Goal: Information Seeking & Learning: Learn about a topic

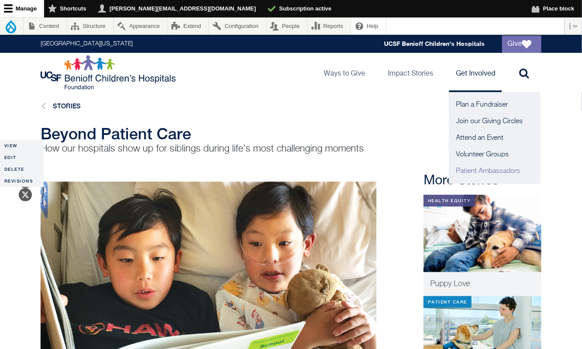
click at [468, 171] on link "Patient Ambassadors" at bounding box center [495, 171] width 92 height 17
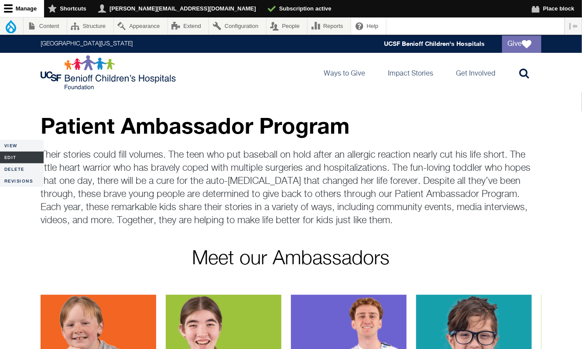
drag, startPoint x: 395, startPoint y: 221, endPoint x: 42, endPoint y: 151, distance: 359.6
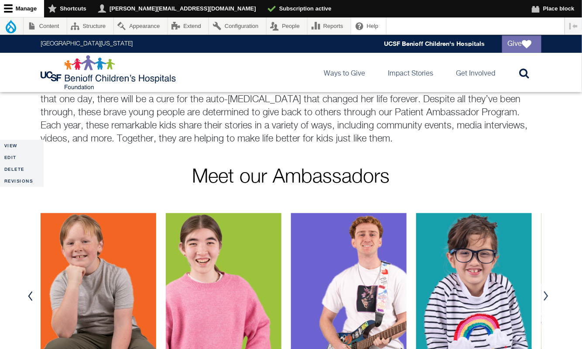
scroll to position [83, 0]
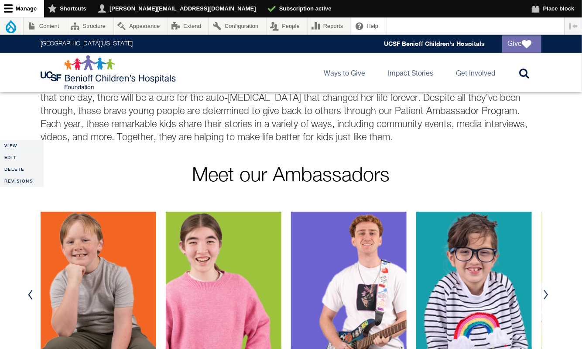
click at [69, 153] on div "Patient Ambassador Program Their stories could fill volumes. The teen who put b…" at bounding box center [291, 108] width 517 height 155
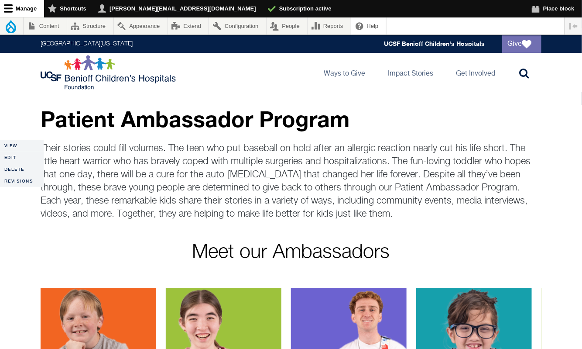
scroll to position [0, 0]
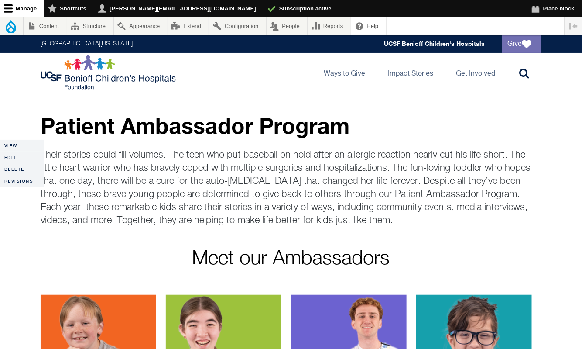
drag, startPoint x: 40, startPoint y: 205, endPoint x: 435, endPoint y: 224, distance: 395.5
click at [435, 224] on div "Patient Ambassador Program Their stories could fill volumes. The teen who put b…" at bounding box center [291, 191] width 517 height 155
copy p "Each year, these remarkable kids share their stories in a variety of ways, incl…"
